Goal: Task Accomplishment & Management: Manage account settings

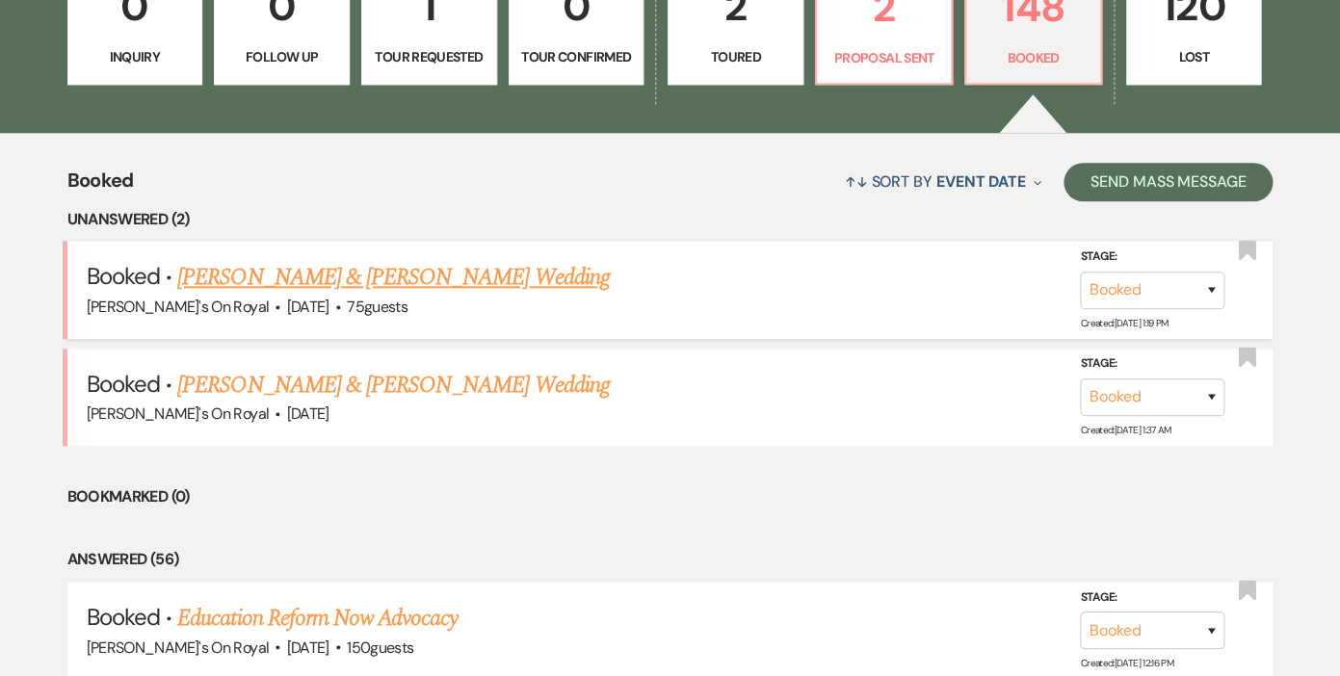
scroll to position [605, 0]
click at [889, 44] on link "2 Proposal Sent" at bounding box center [884, 22] width 138 height 125
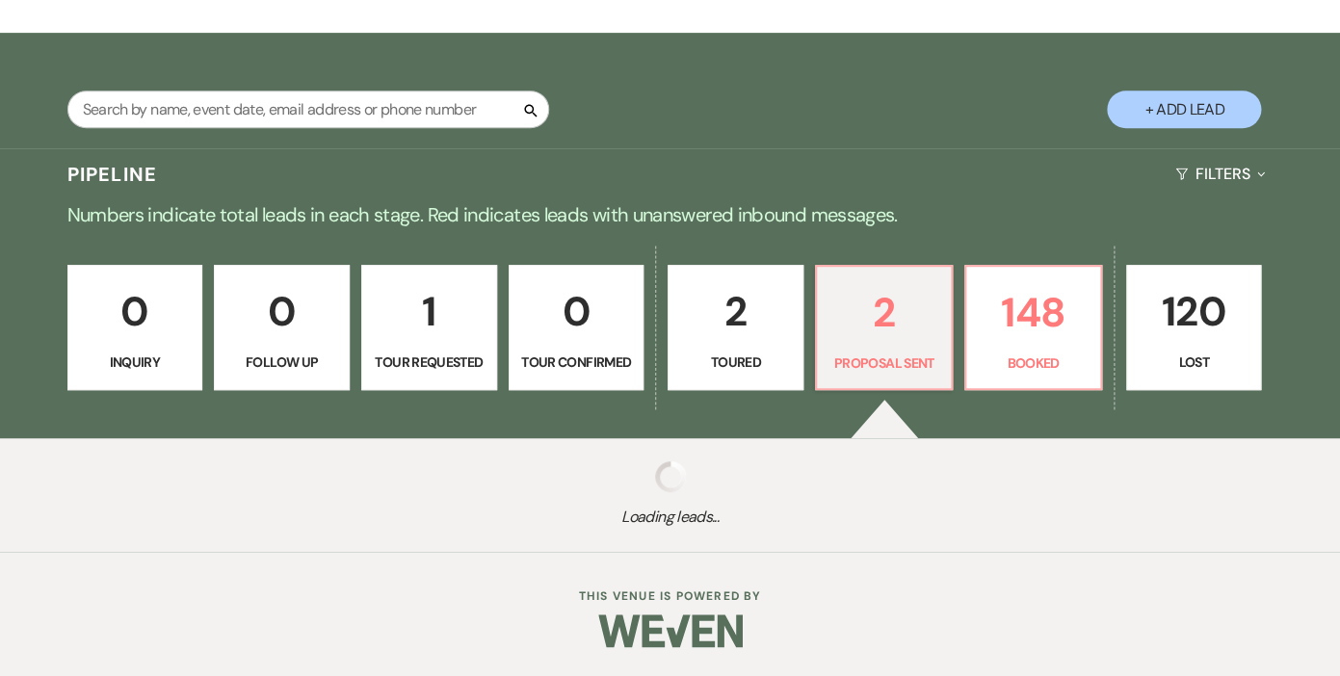
scroll to position [299, 0]
select select "6"
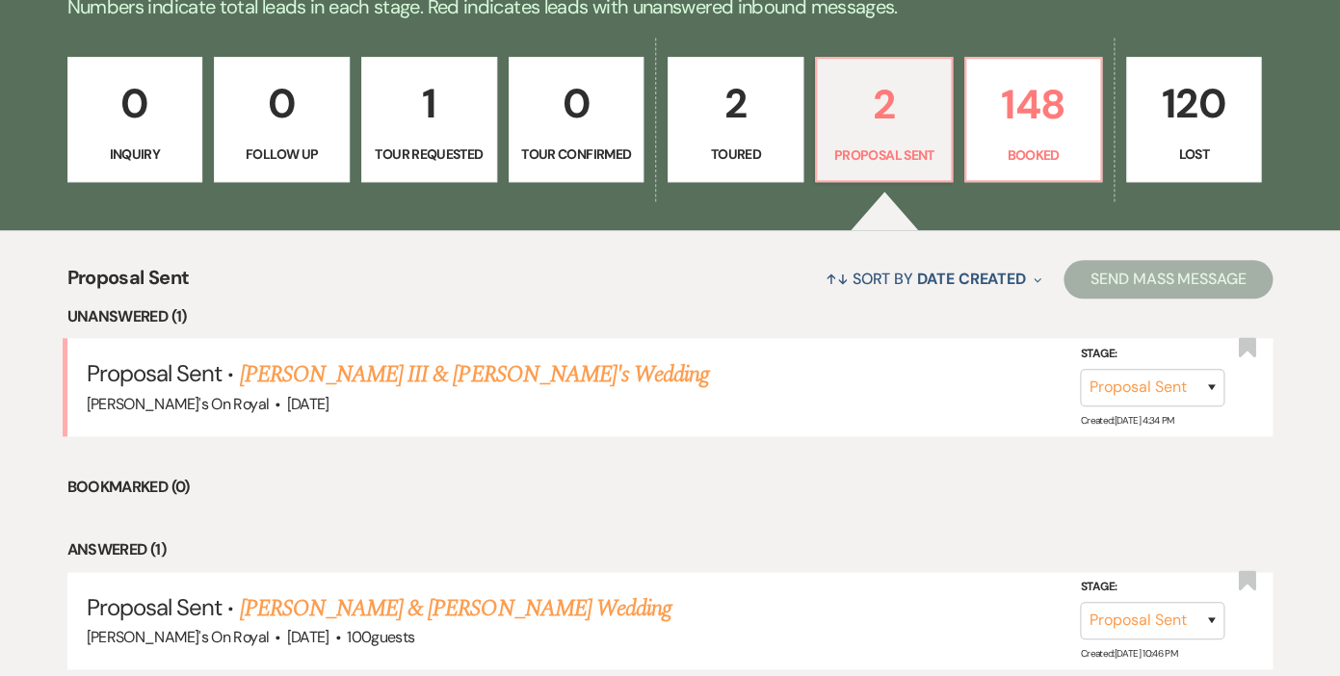
scroll to position [517, 0]
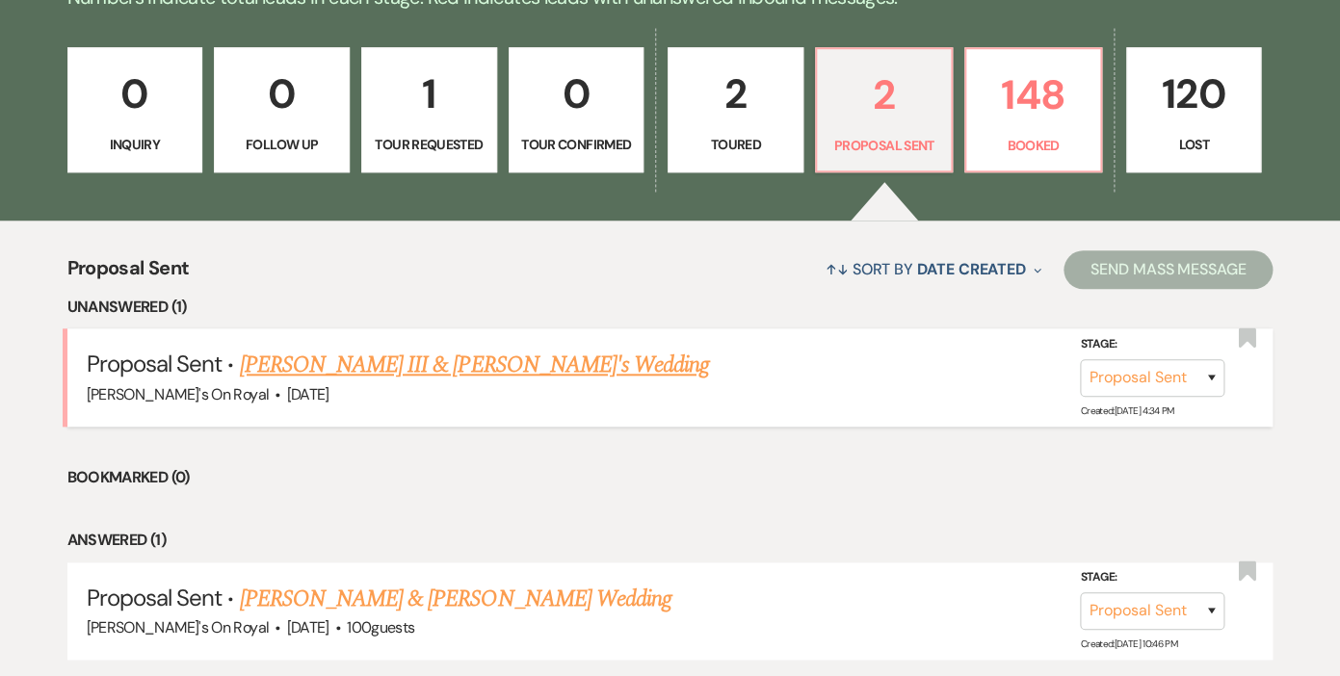
click at [436, 359] on link "[PERSON_NAME] III & [PERSON_NAME]'s Wedding" at bounding box center [474, 365] width 470 height 35
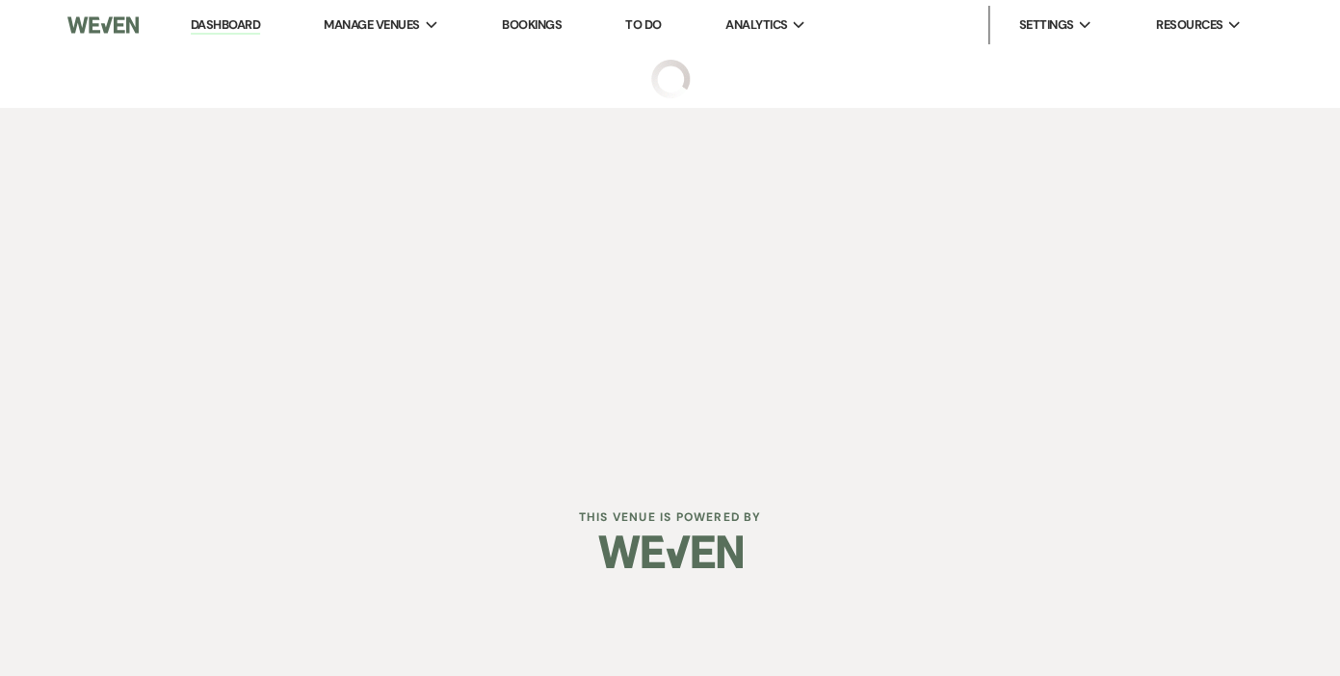
select select "6"
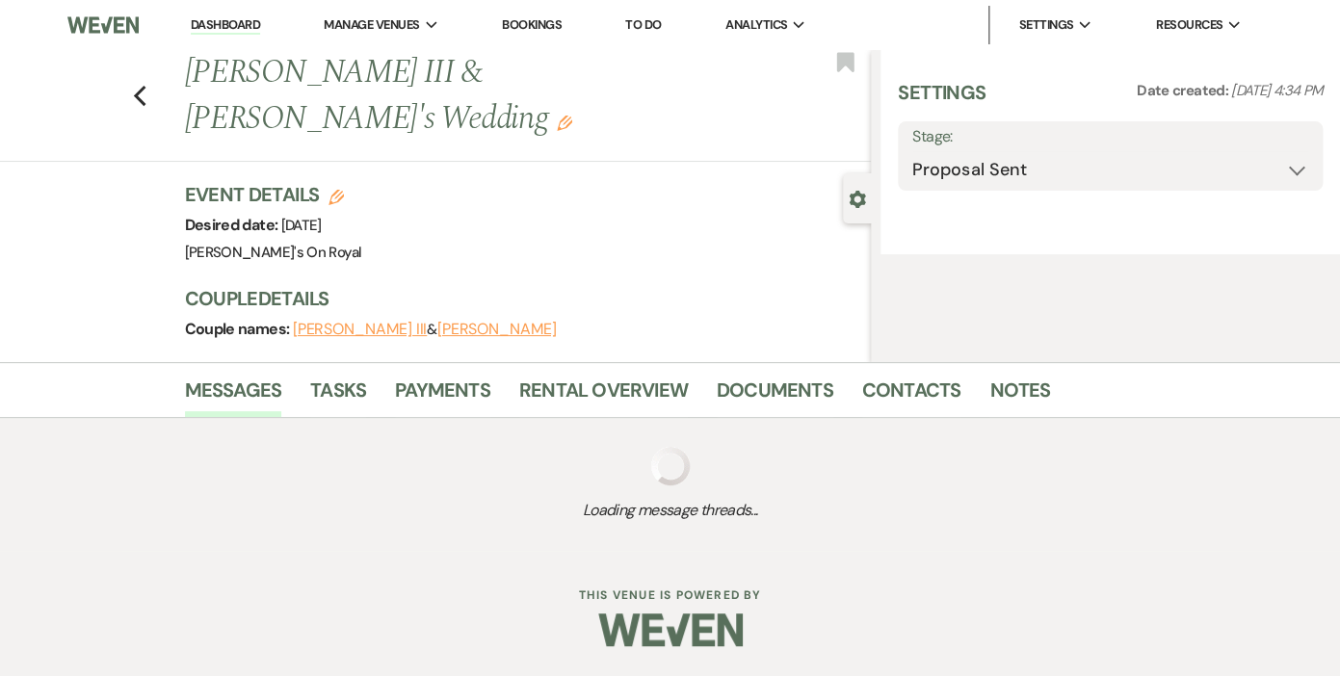
select select "20"
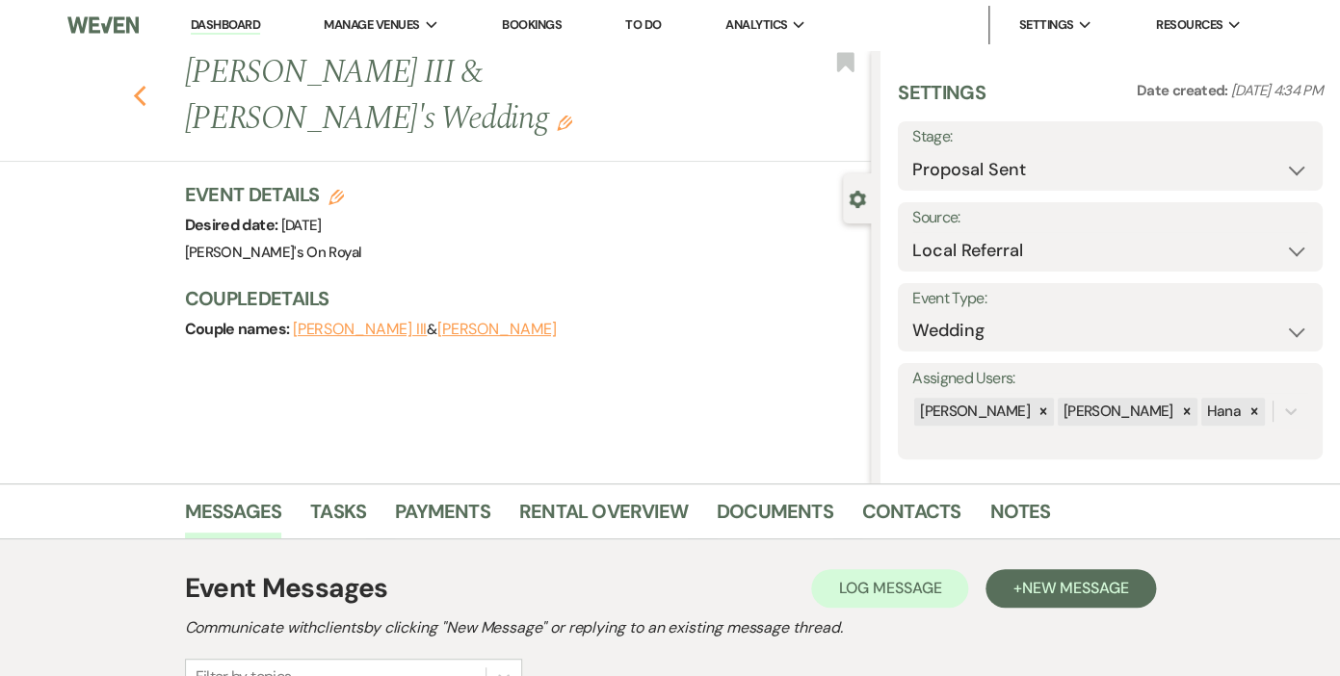
click at [137, 96] on use "button" at bounding box center [139, 96] width 13 height 21
select select "6"
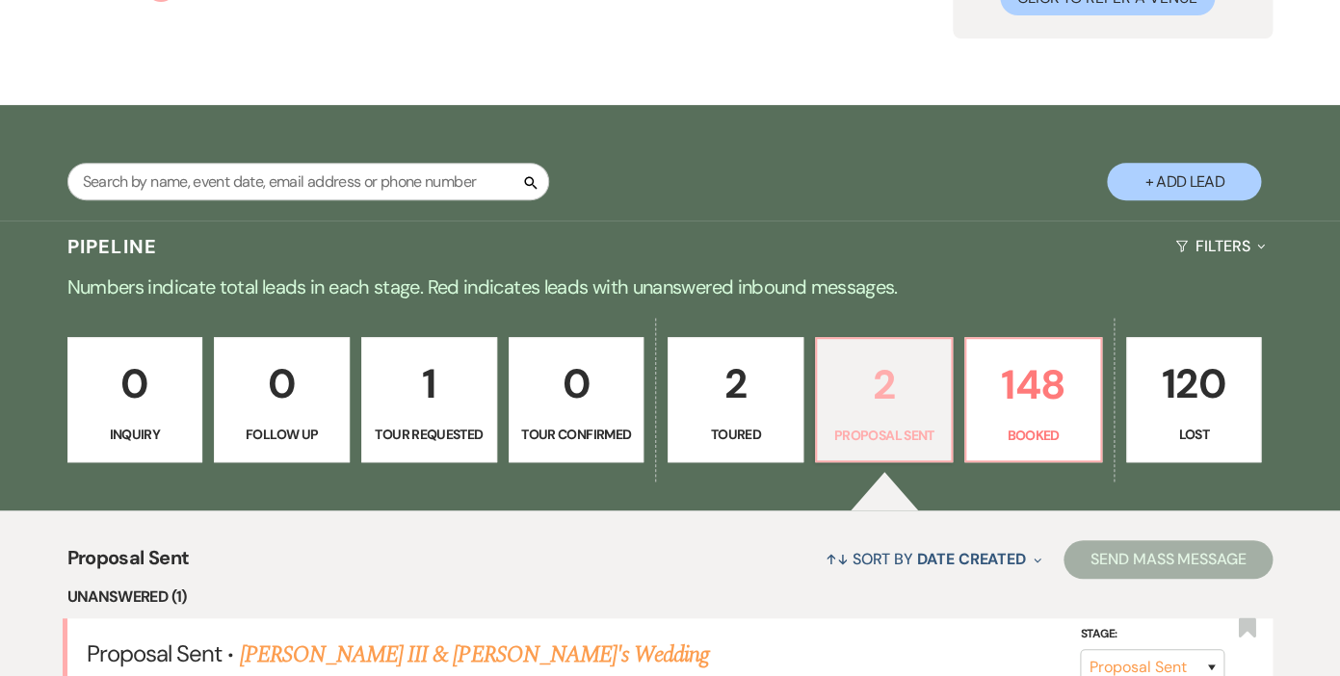
scroll to position [318, 0]
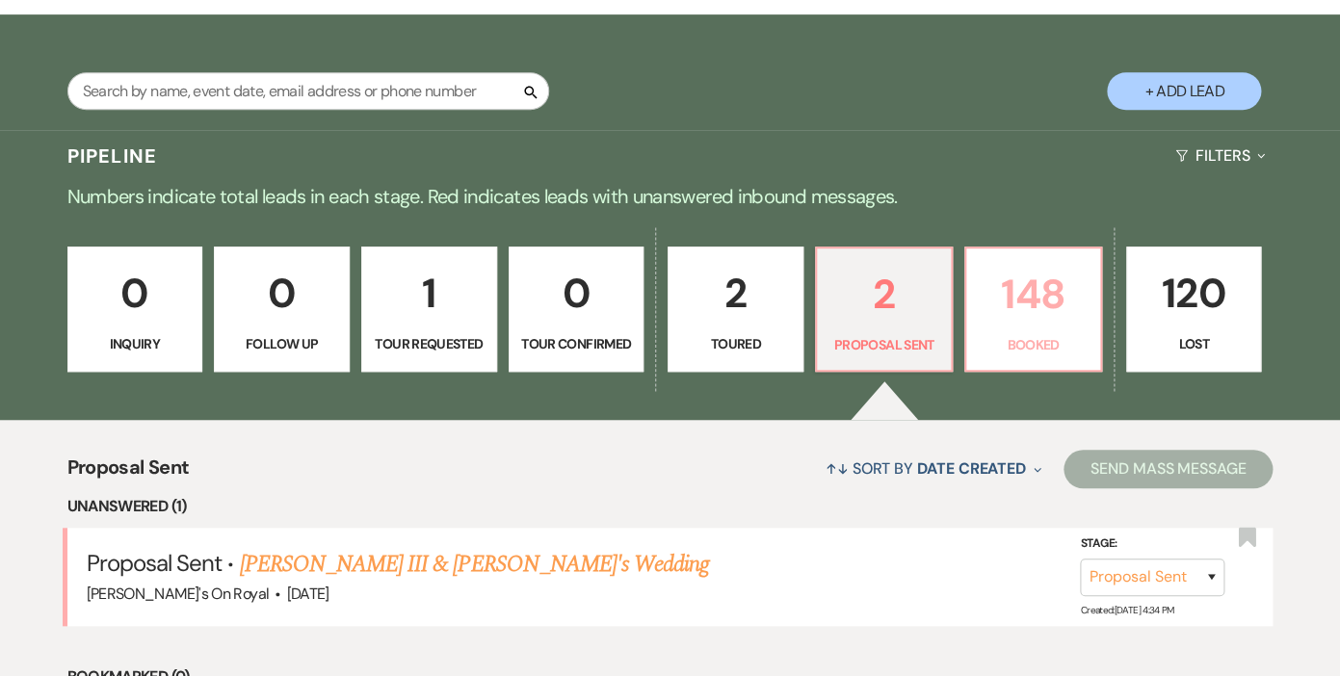
click at [1025, 322] on p "148" at bounding box center [1032, 294] width 111 height 65
